Goal: Check status: Check status

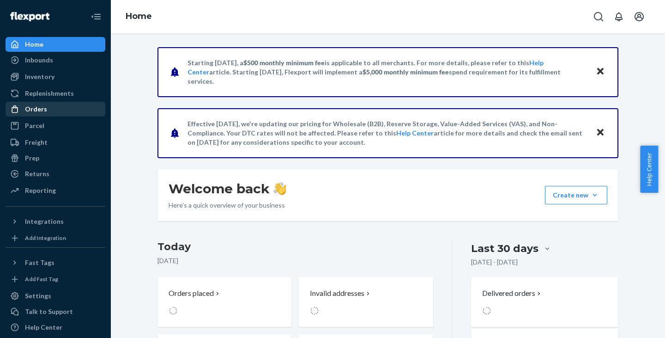
click at [37, 111] on div "Orders" at bounding box center [36, 108] width 22 height 9
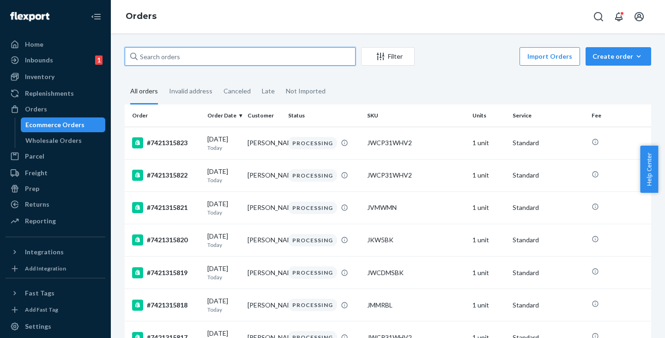
click at [153, 59] on input "text" at bounding box center [240, 56] width 231 height 18
paste input "[PERSON_NAME]"
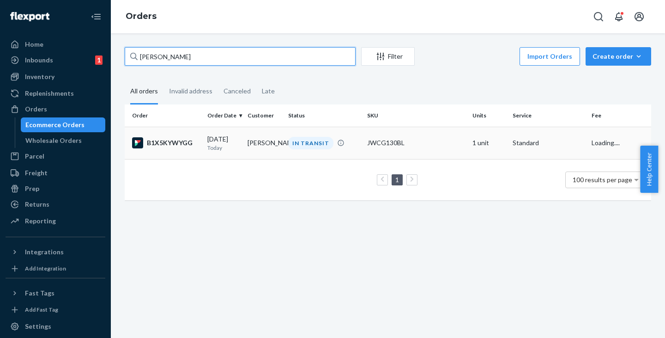
type input "[PERSON_NAME]"
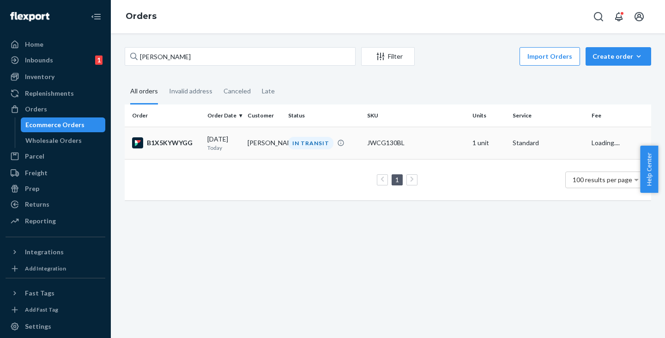
click at [267, 139] on td "[PERSON_NAME]" at bounding box center [264, 143] width 40 height 32
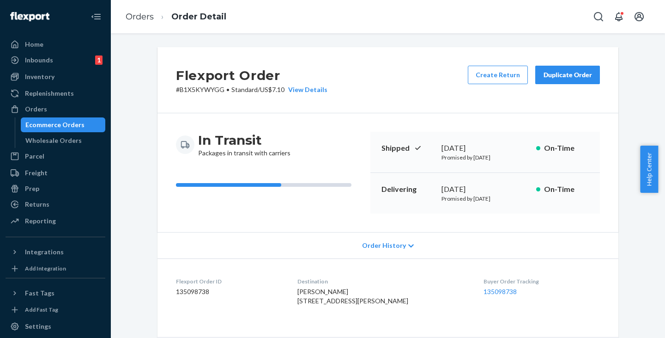
scroll to position [185, 0]
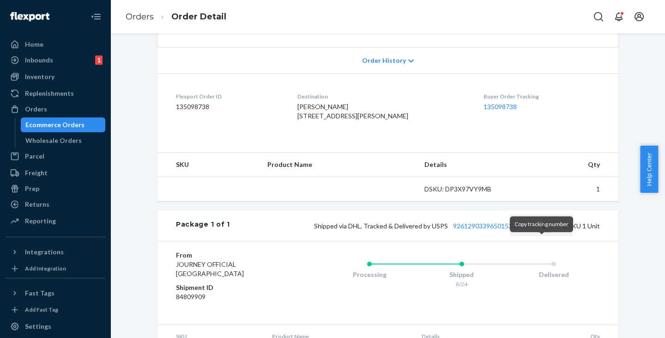
click at [539, 231] on button "Copy tracking number" at bounding box center [544, 225] width 12 height 12
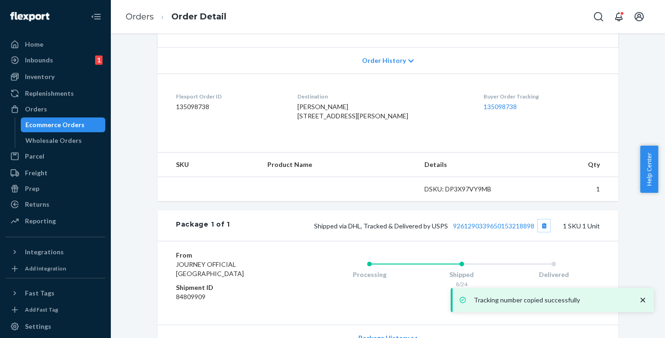
scroll to position [0, 0]
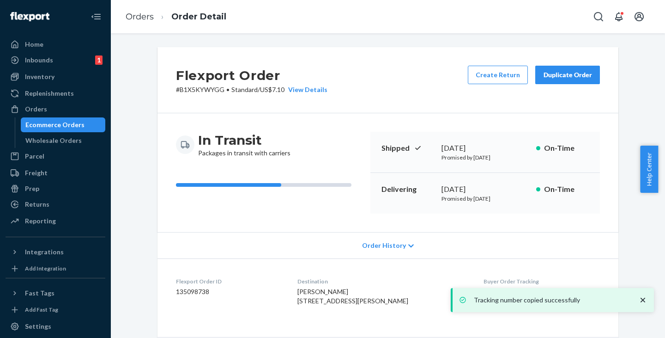
click at [199, 91] on p "# B1X5KYWYGG • Standard / US$7.10 View Details" at bounding box center [251, 89] width 151 height 9
copy p "B1X5KYWYGG"
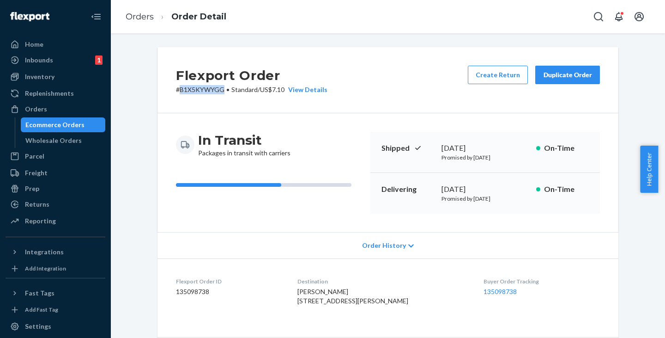
drag, startPoint x: 83, startPoint y: 122, endPoint x: 92, endPoint y: 123, distance: 9.2
click at [83, 122] on div "Ecommerce Orders" at bounding box center [63, 124] width 83 height 13
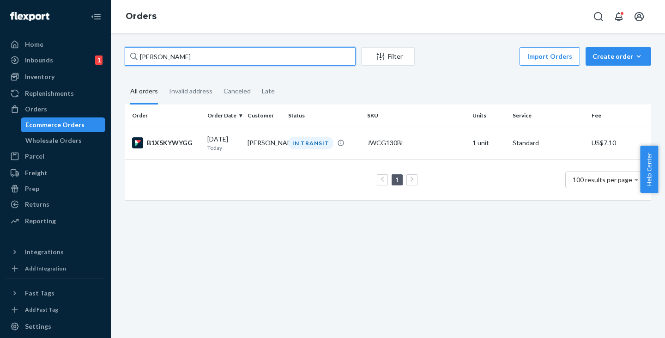
drag, startPoint x: 214, startPoint y: 60, endPoint x: 126, endPoint y: 60, distance: 88.2
click at [126, 60] on input "[PERSON_NAME]" at bounding box center [240, 56] width 231 height 18
paste input "[PERSON_NAME]"
type input "[PERSON_NAME]"
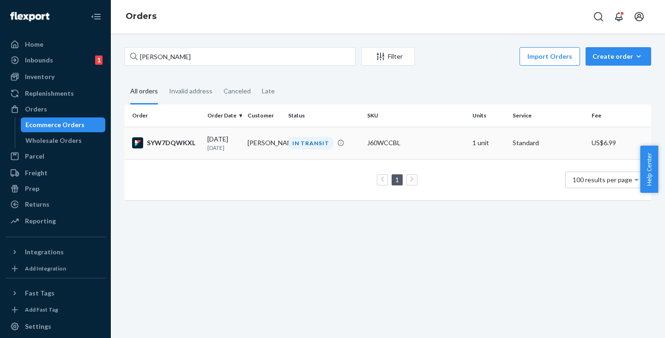
click at [267, 153] on td "[PERSON_NAME]" at bounding box center [264, 143] width 40 height 32
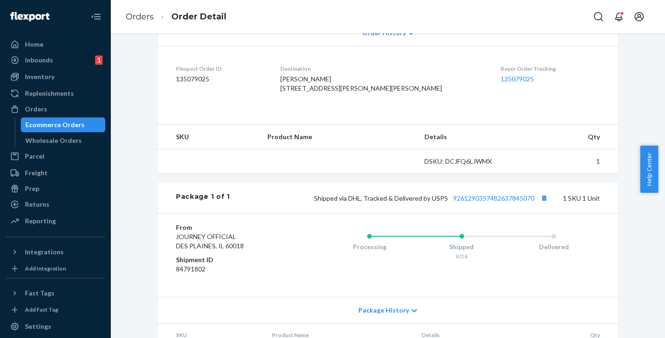
scroll to position [231, 0]
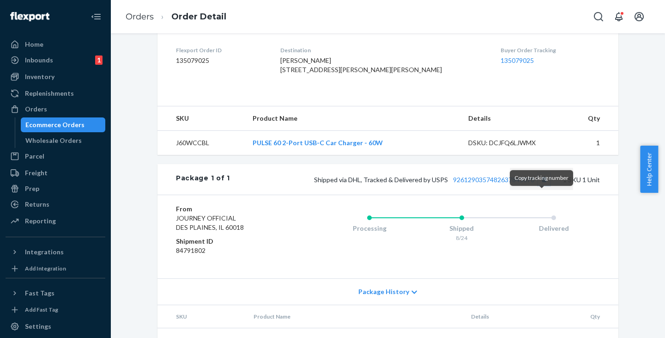
click at [540, 185] on button "Copy tracking number" at bounding box center [544, 179] width 12 height 12
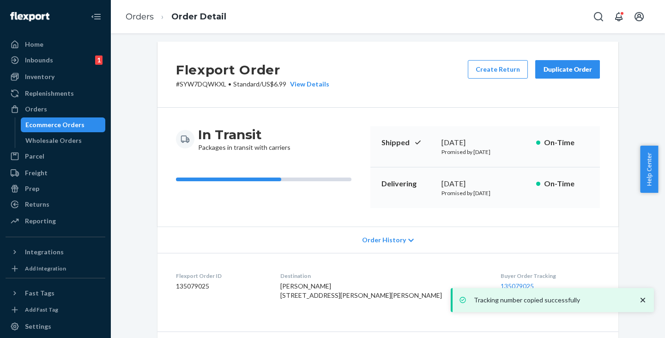
scroll to position [0, 0]
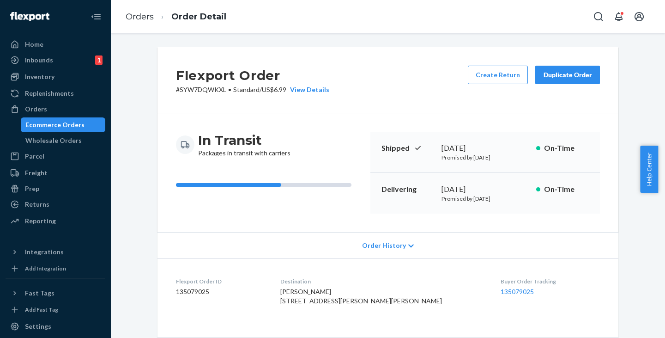
click at [191, 85] on p "# SYW7DQWKXL • Standard / US$6.99 View Details" at bounding box center [252, 89] width 153 height 9
copy p "SYW7DQWKXL"
